Goal: Check status: Check status

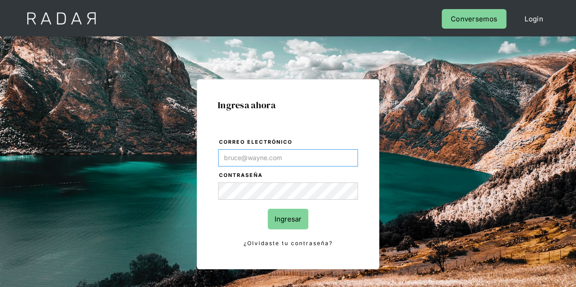
type input "Evans@prontopaga.com"
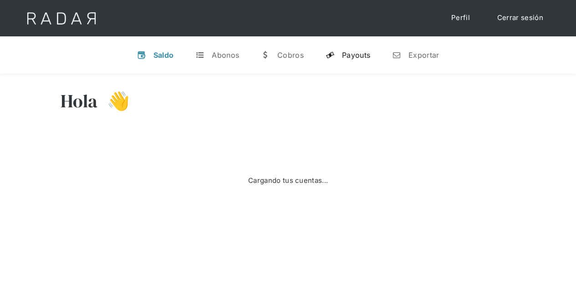
click at [357, 57] on div "Payouts" at bounding box center [356, 55] width 28 height 9
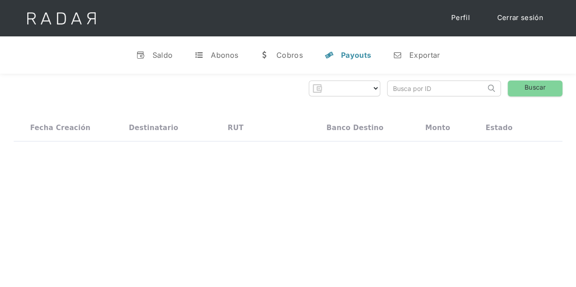
click at [402, 90] on input "search" at bounding box center [436, 88] width 98 height 15
paste input "e47abd9a-6ac3-4f02-b743-a702362377a5"
type input "e47abd9a-6ac3-4f02-b743-a702362377a5"
select select "prontopaga"
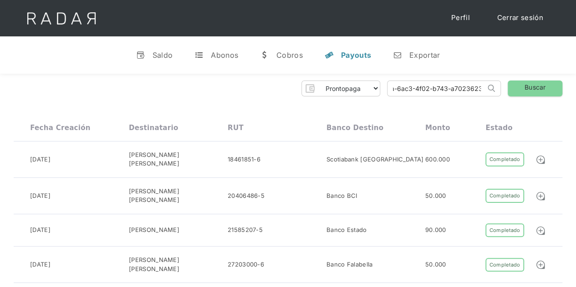
scroll to position [0, 44]
type input "e47abd9a-6ac3-4f02-b743-a702362377a5"
click at [530, 88] on link "Buscar" at bounding box center [535, 89] width 55 height 16
click at [539, 84] on link "Buscar" at bounding box center [535, 89] width 55 height 16
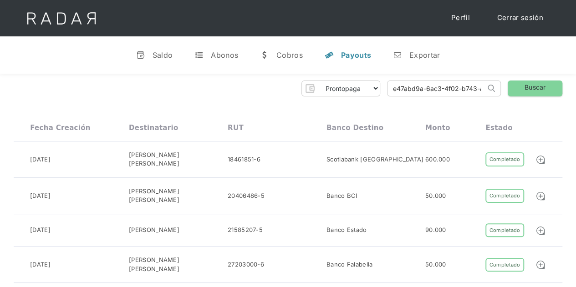
click at [458, 87] on input "e47abd9a-6ac3-4f02-b743-a702362377a5" at bounding box center [436, 88] width 98 height 15
click input "Search" at bounding box center [0, 0] width 0 height 0
click at [457, 86] on input "e47abd9a-6ac3-4f02-b743-a702362377a5" at bounding box center [436, 88] width 98 height 15
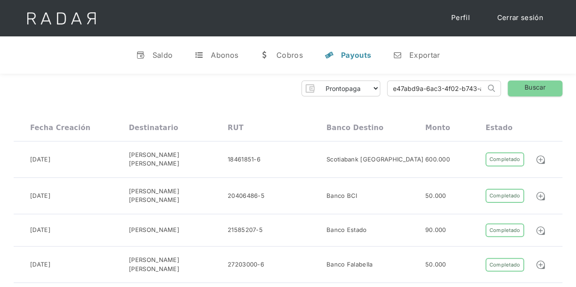
click at [409, 85] on input "e47abd9a-6ac3-4f02-b743-a702362377a5" at bounding box center [436, 88] width 98 height 15
click at [469, 86] on input "e47abd9a-6ac3-4f02-b743-a702362377a5" at bounding box center [436, 88] width 98 height 15
click at [543, 88] on link "Buscar" at bounding box center [535, 89] width 55 height 16
click at [525, 85] on link "Buscar" at bounding box center [535, 89] width 55 height 16
click at [467, 89] on input "e47abd9a-6ac3-4f02-b743-a702362377a5" at bounding box center [436, 88] width 98 height 15
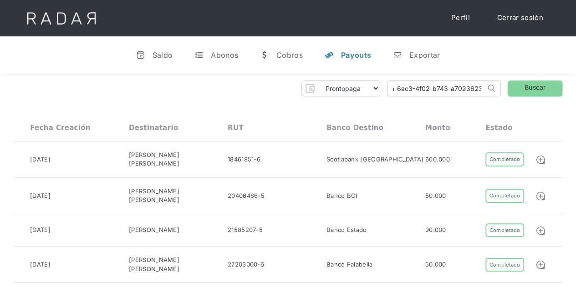
scroll to position [0, 44]
click input "Search" at bounding box center [0, 0] width 0 height 0
click at [465, 92] on input "e47abd9a-6ac3-4f02-b743-a702362377a5" at bounding box center [436, 88] width 98 height 15
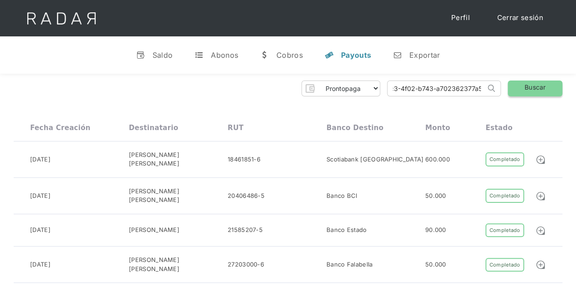
click at [534, 86] on link "Buscar" at bounding box center [535, 89] width 55 height 16
